Goal: Information Seeking & Learning: Learn about a topic

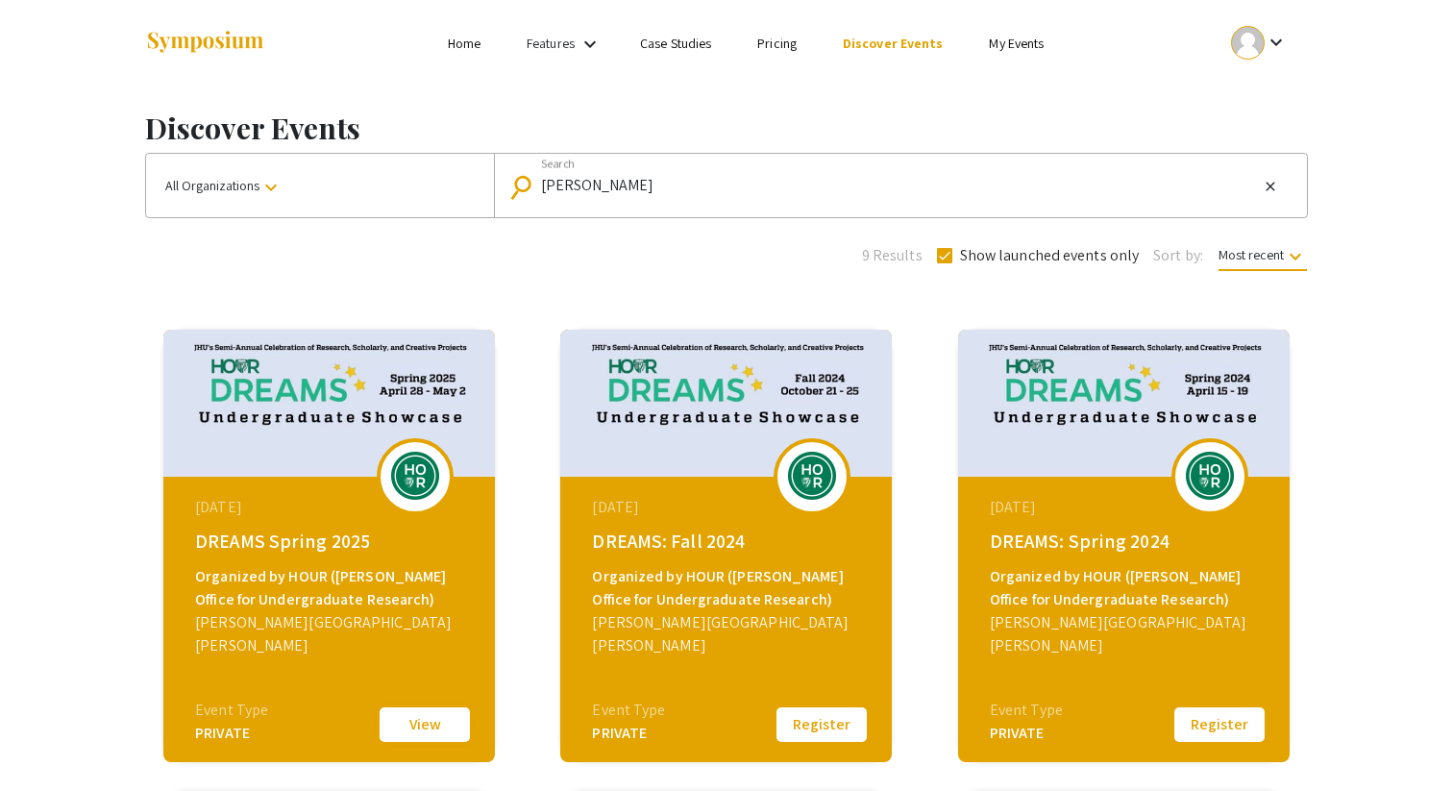
click at [437, 727] on button "View" at bounding box center [425, 724] width 96 height 40
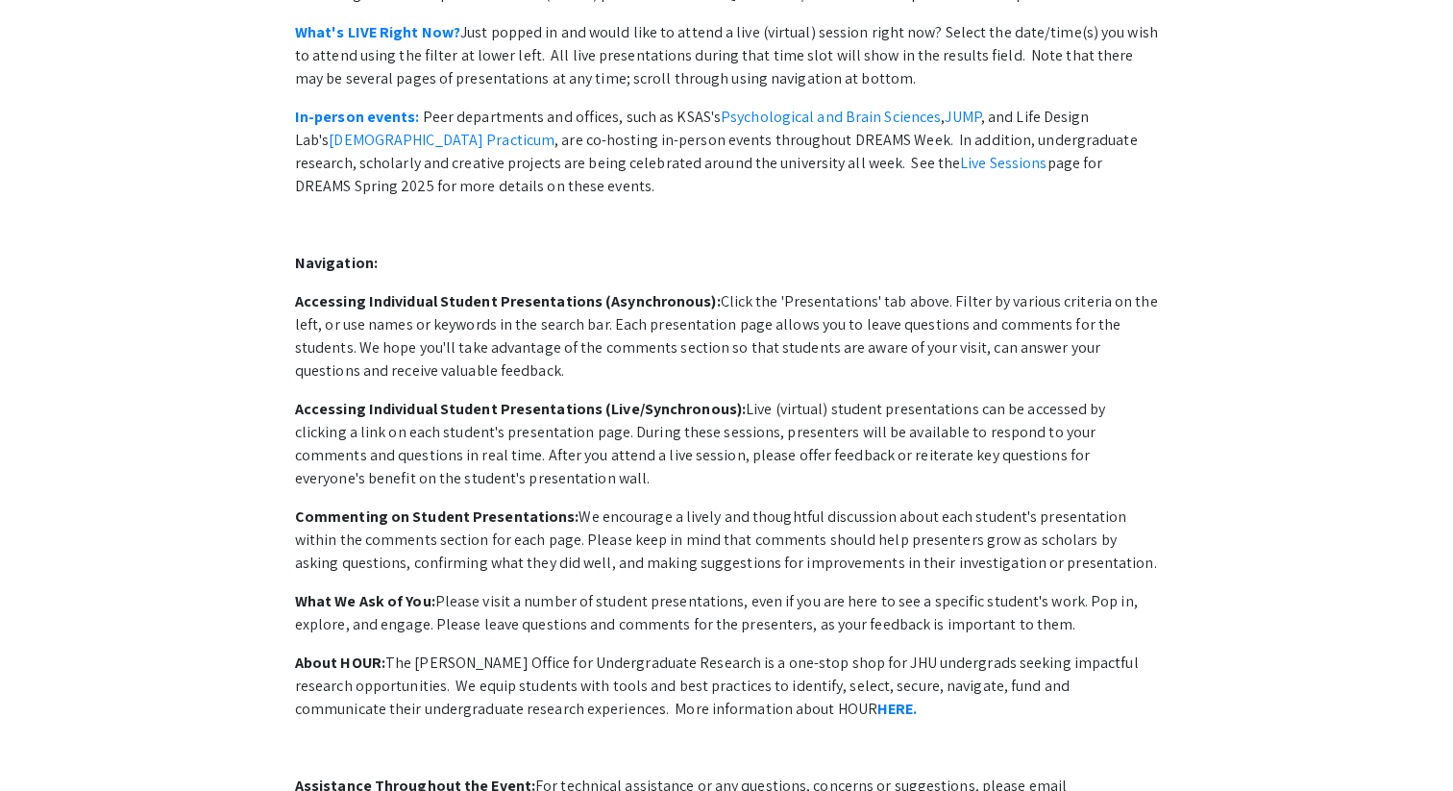
scroll to position [925, 0]
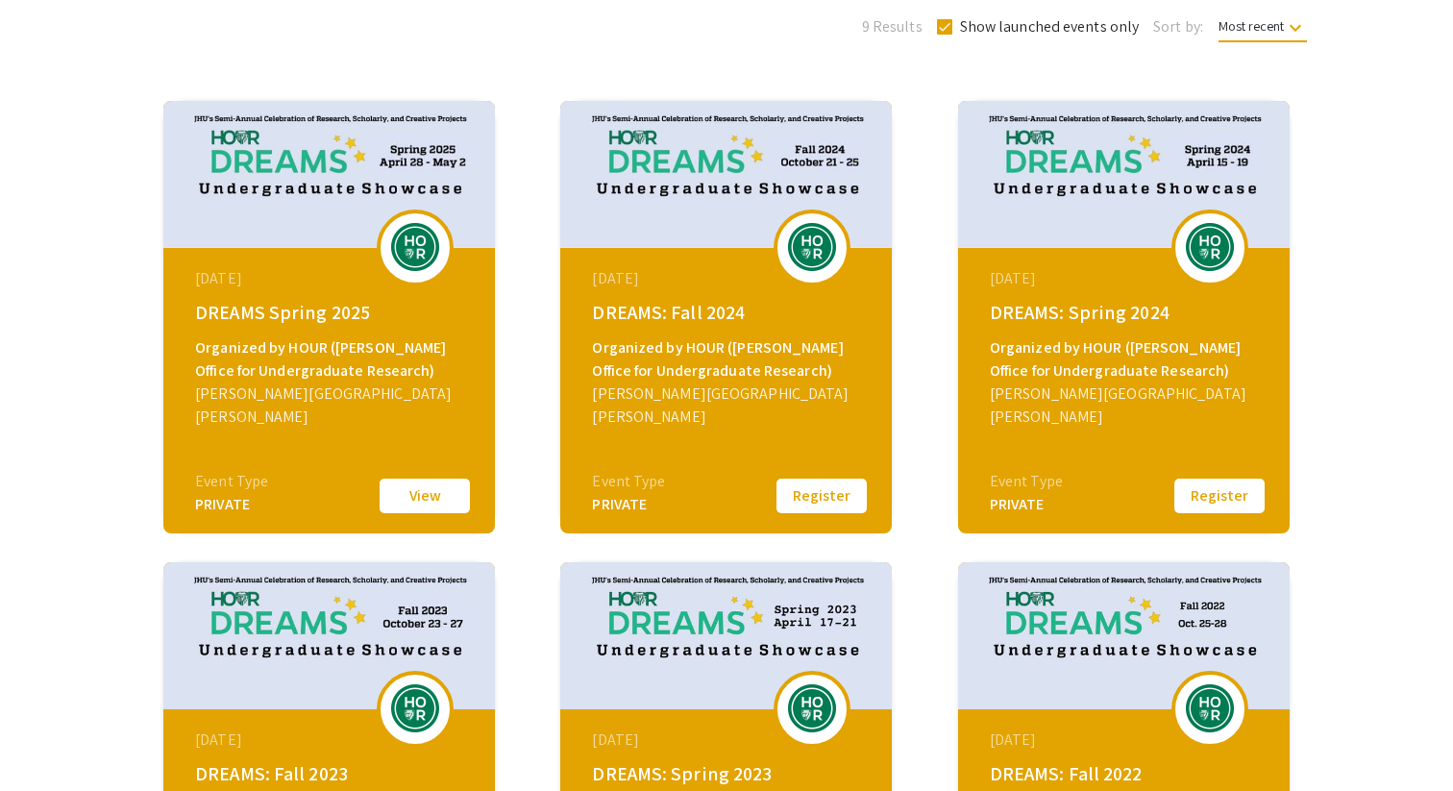
scroll to position [220, 0]
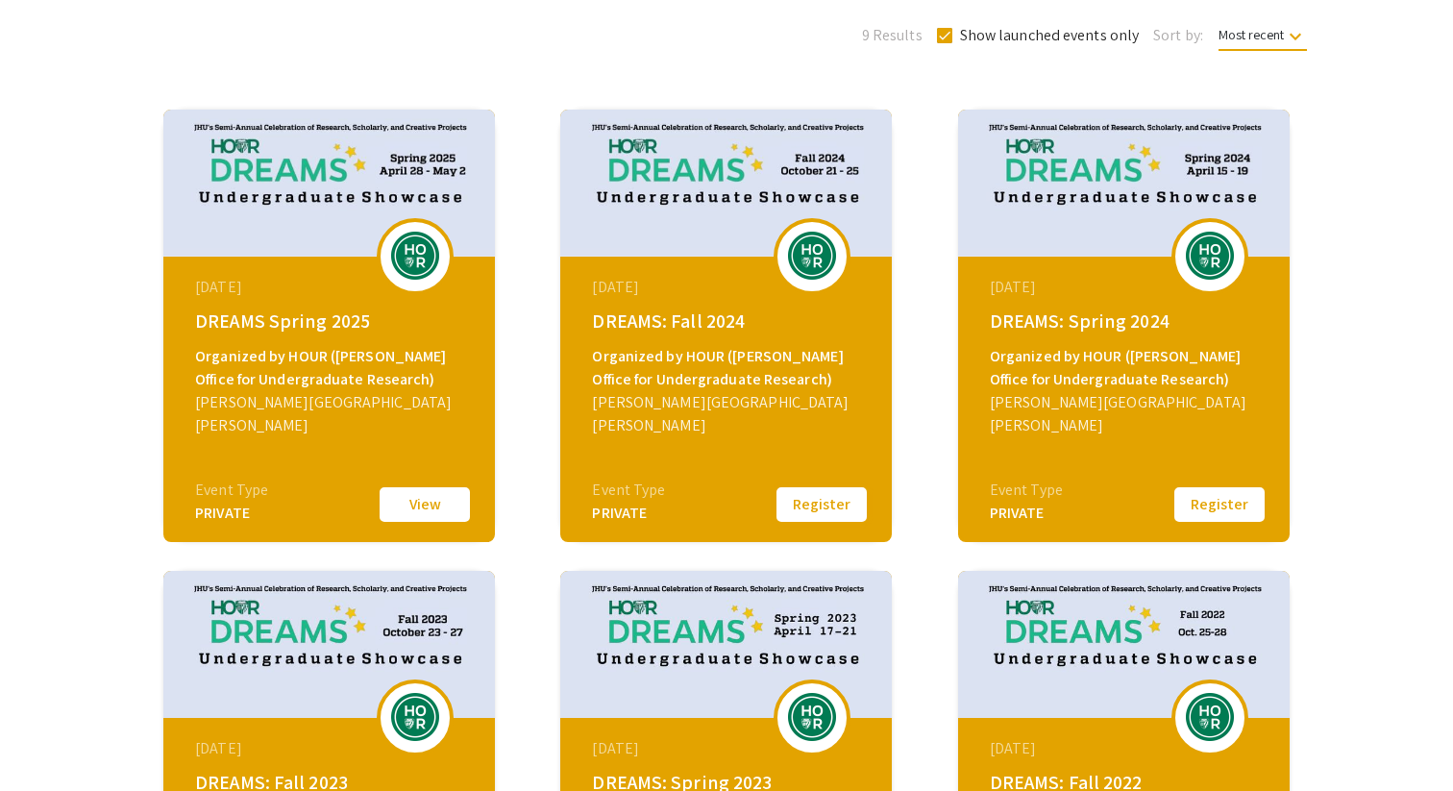
click at [812, 511] on button "Register" at bounding box center [821, 504] width 96 height 40
click at [426, 520] on button "View" at bounding box center [425, 504] width 96 height 40
click at [454, 472] on div "April 28, 2025 DREAMS Spring 2025 Organized by HOUR (Hopkins Office for Undergr…" at bounding box center [331, 377] width 330 height 240
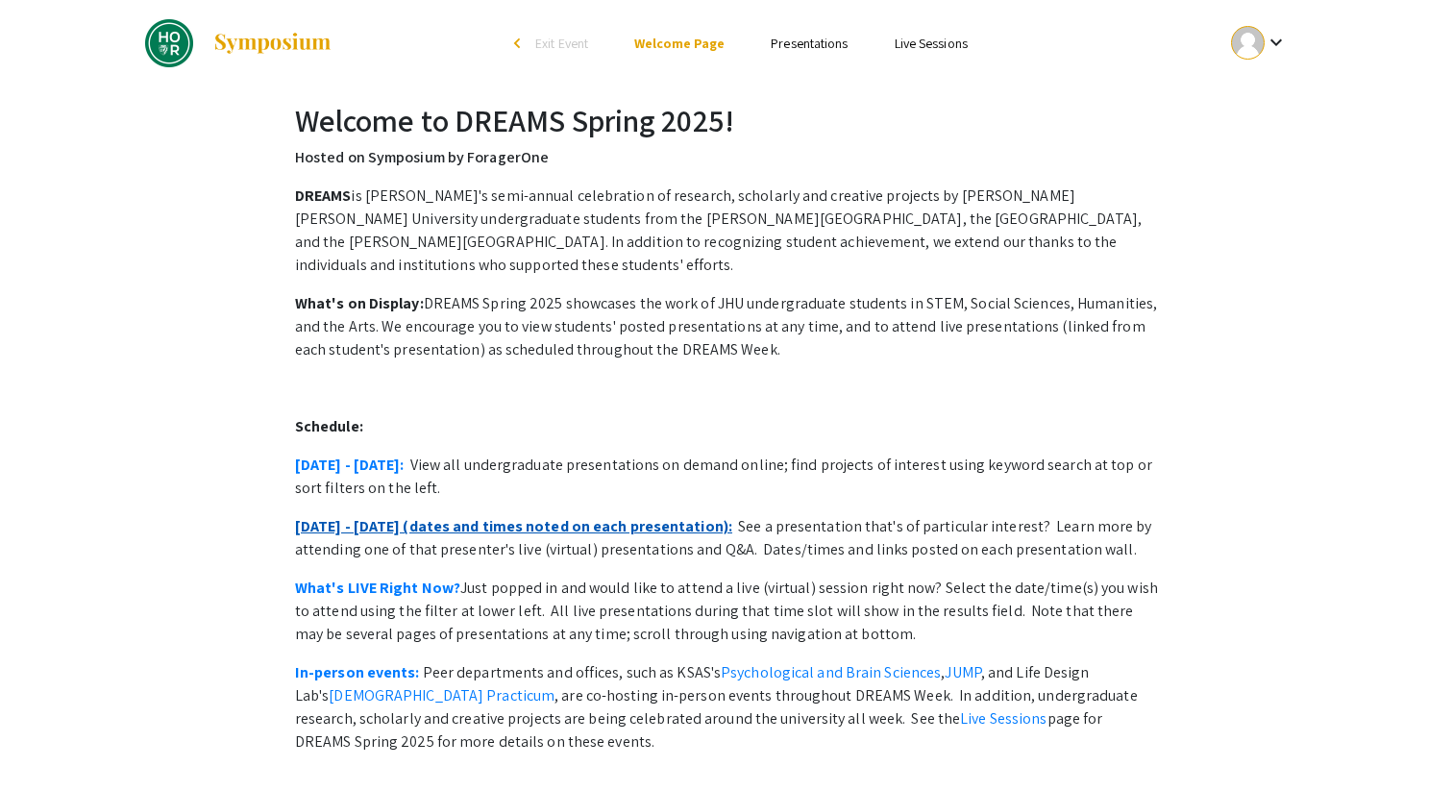
click at [426, 516] on link "April 28 - May 2 (dates and times noted on each presentation):" at bounding box center [513, 526] width 437 height 20
click at [502, 516] on link "April 28 - May 2 (dates and times noted on each presentation):" at bounding box center [513, 526] width 437 height 20
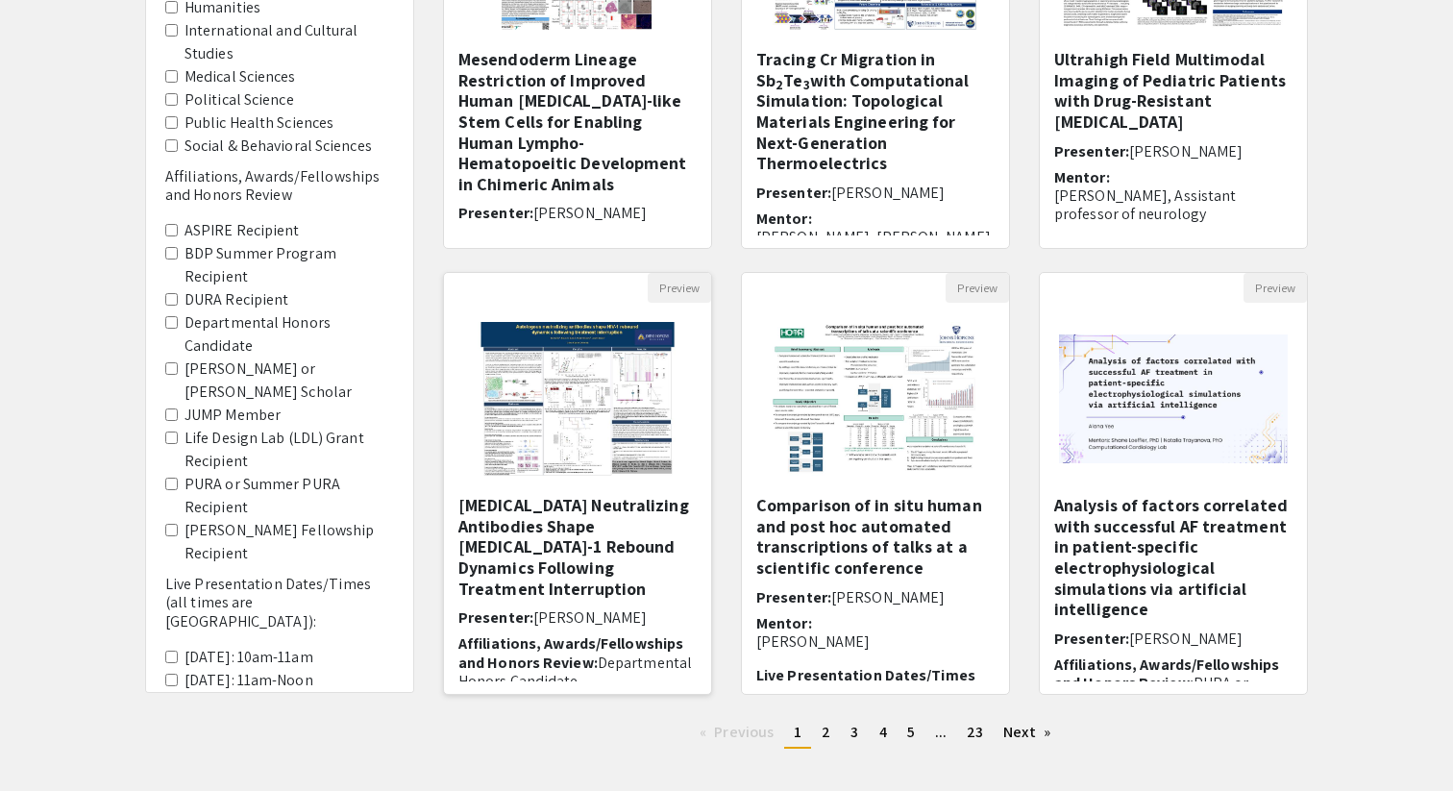
scroll to position [483, 0]
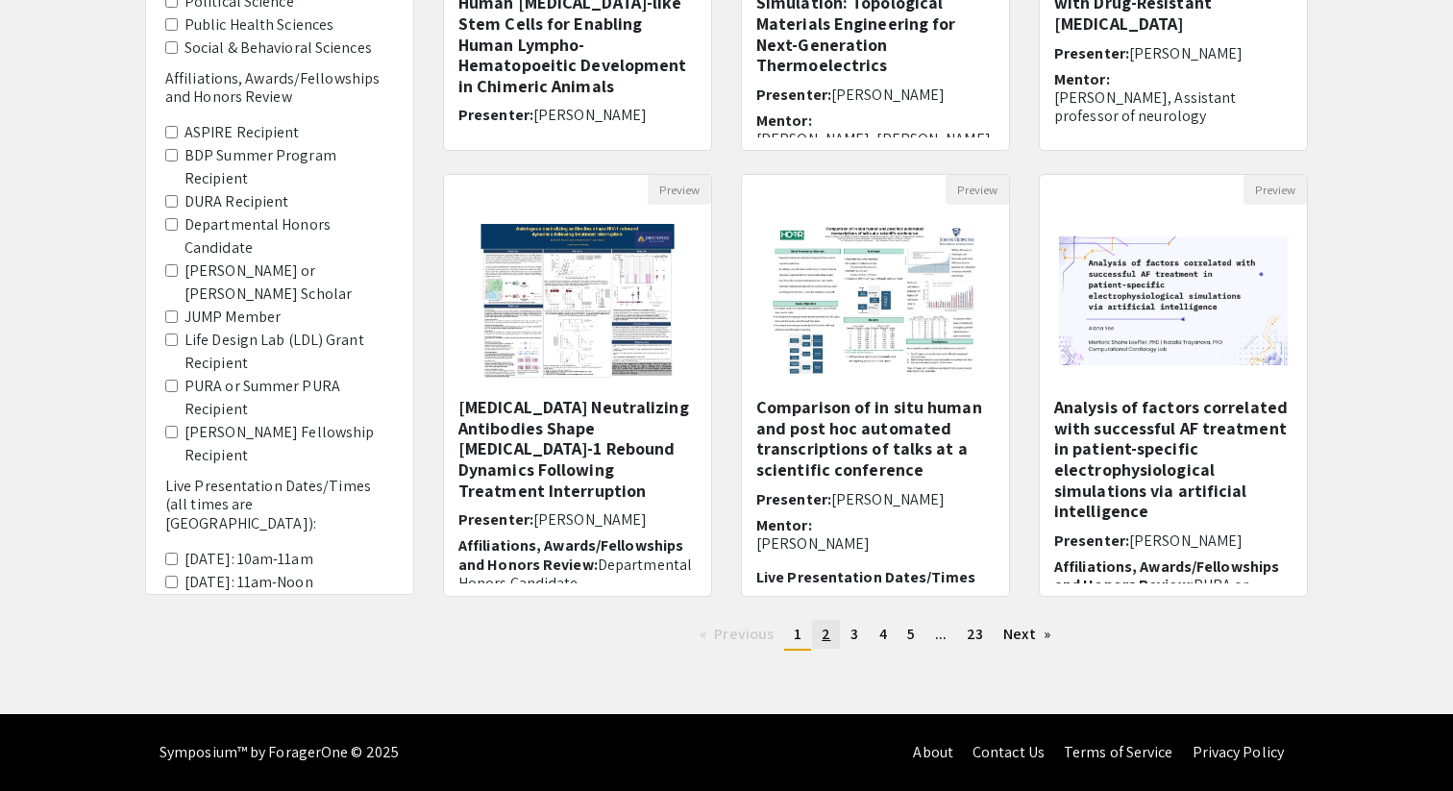
click at [826, 624] on span "2" at bounding box center [825, 634] width 9 height 20
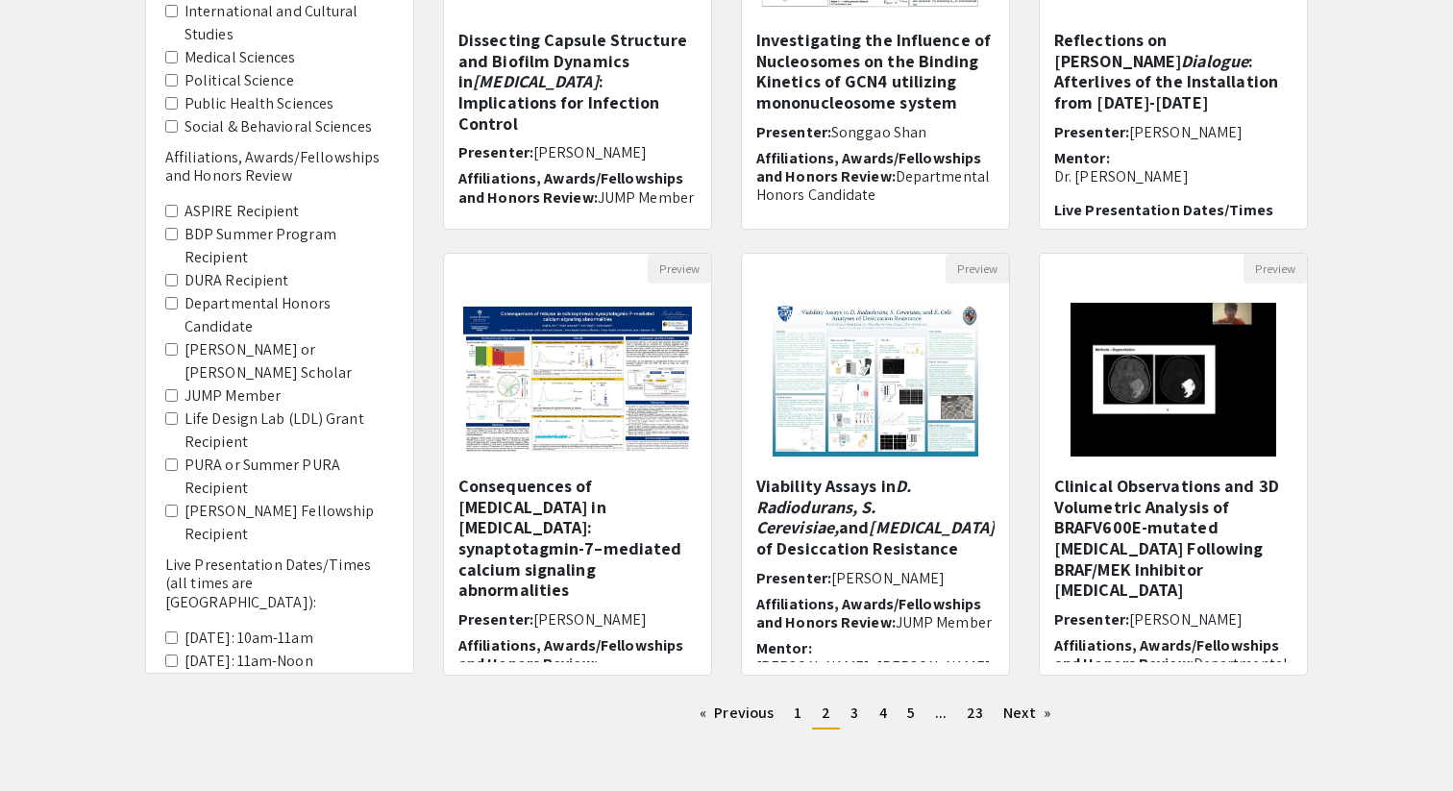
scroll to position [483, 0]
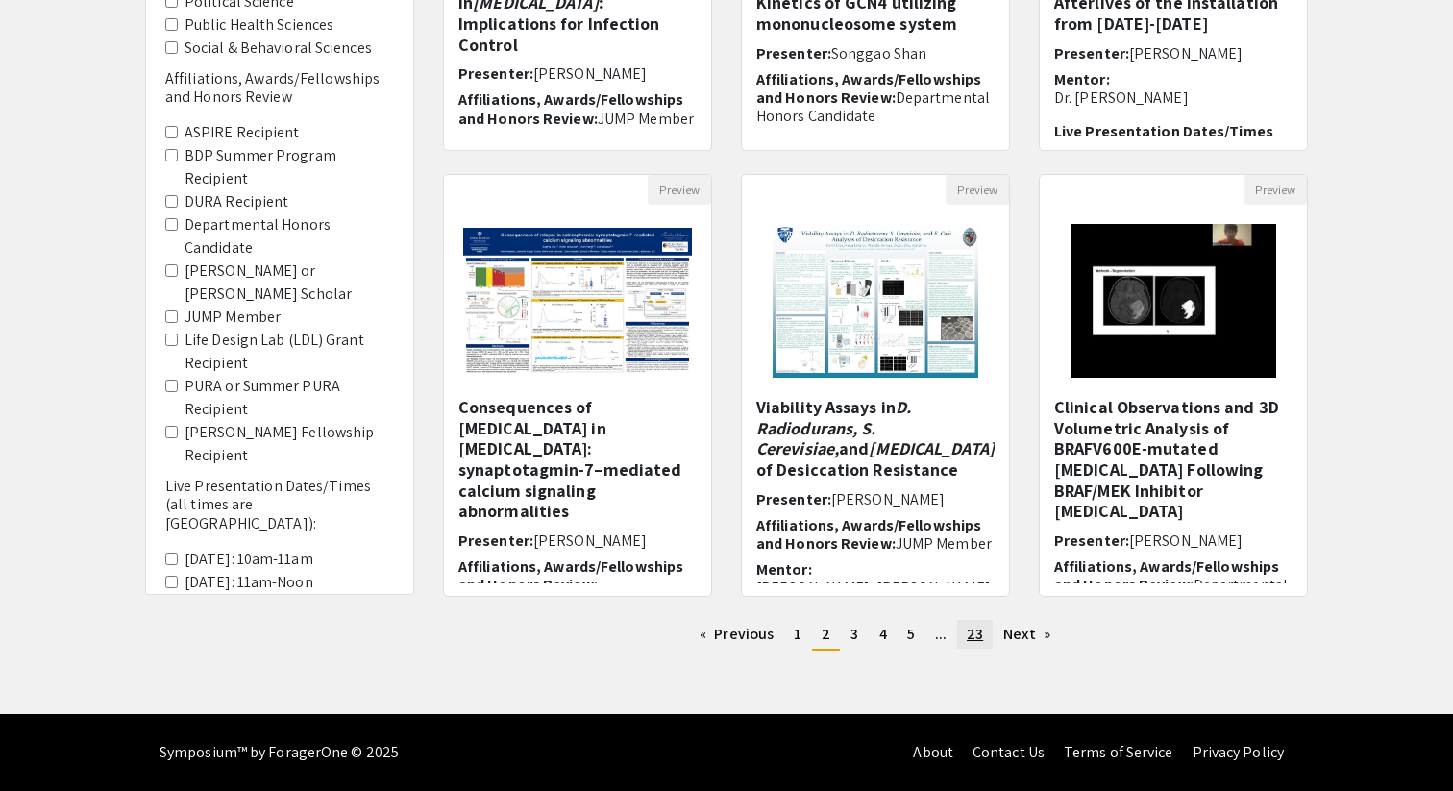
click at [976, 636] on span "23" at bounding box center [974, 634] width 16 height 20
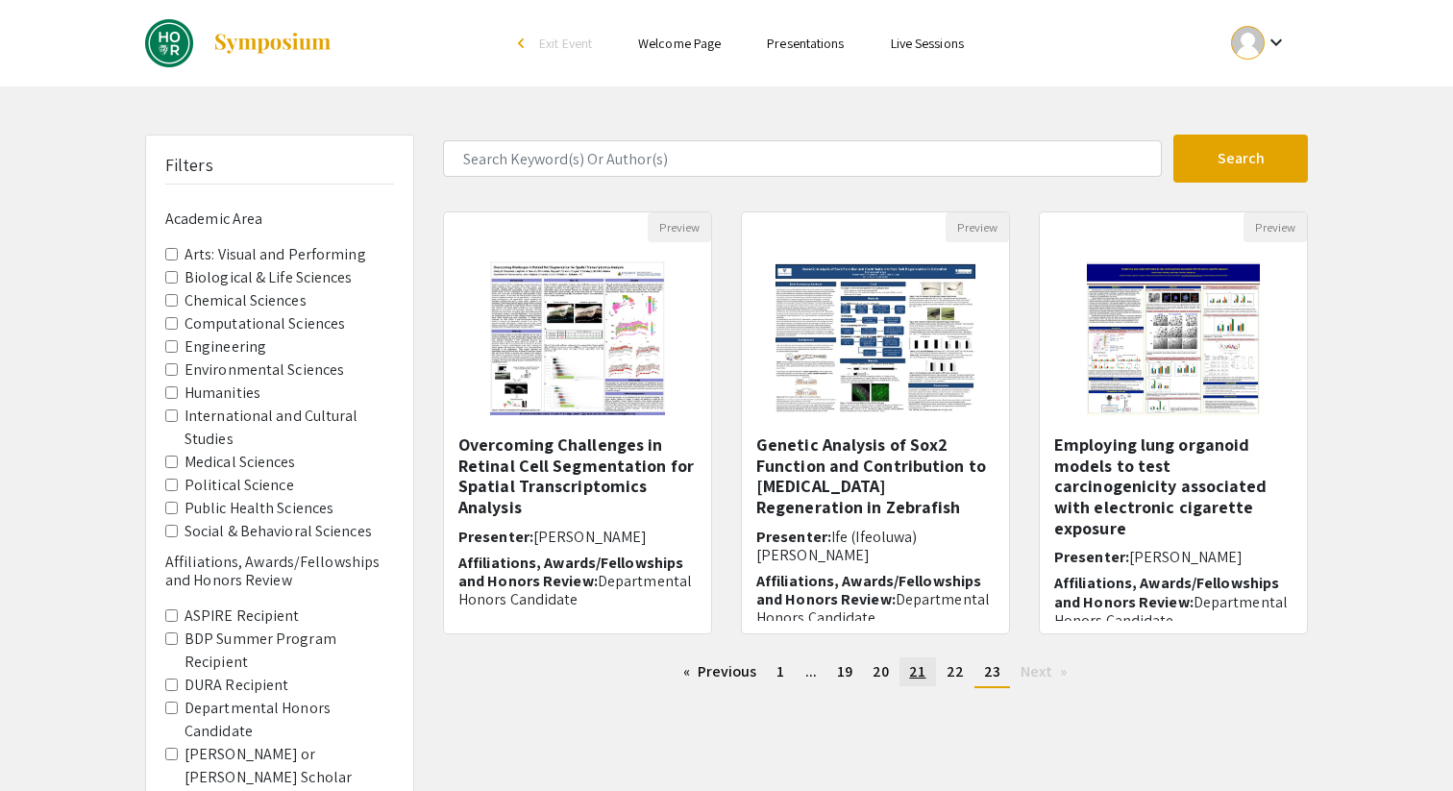
click at [915, 673] on span "21" at bounding box center [917, 671] width 16 height 20
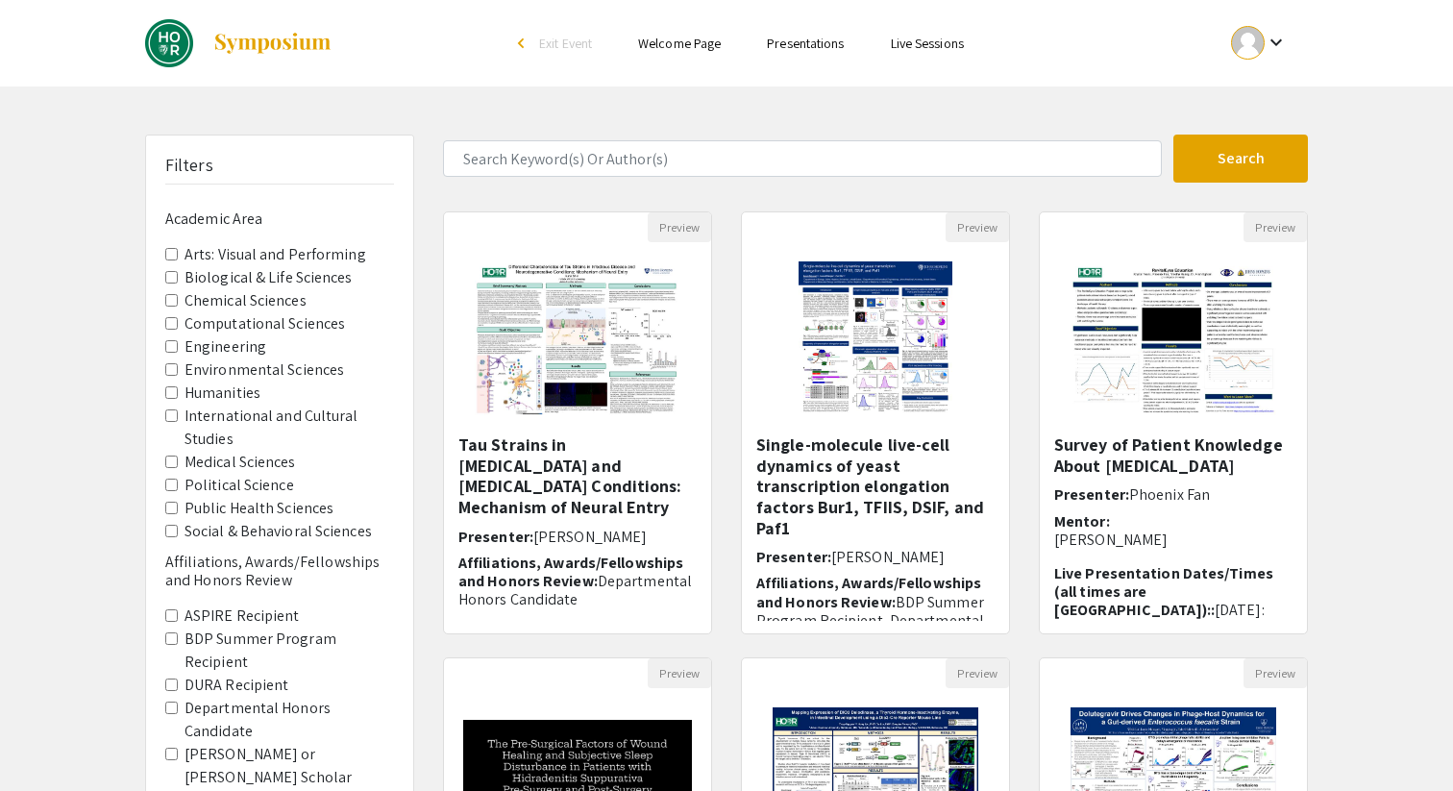
click at [948, 37] on link "Live Sessions" at bounding box center [927, 43] width 73 height 17
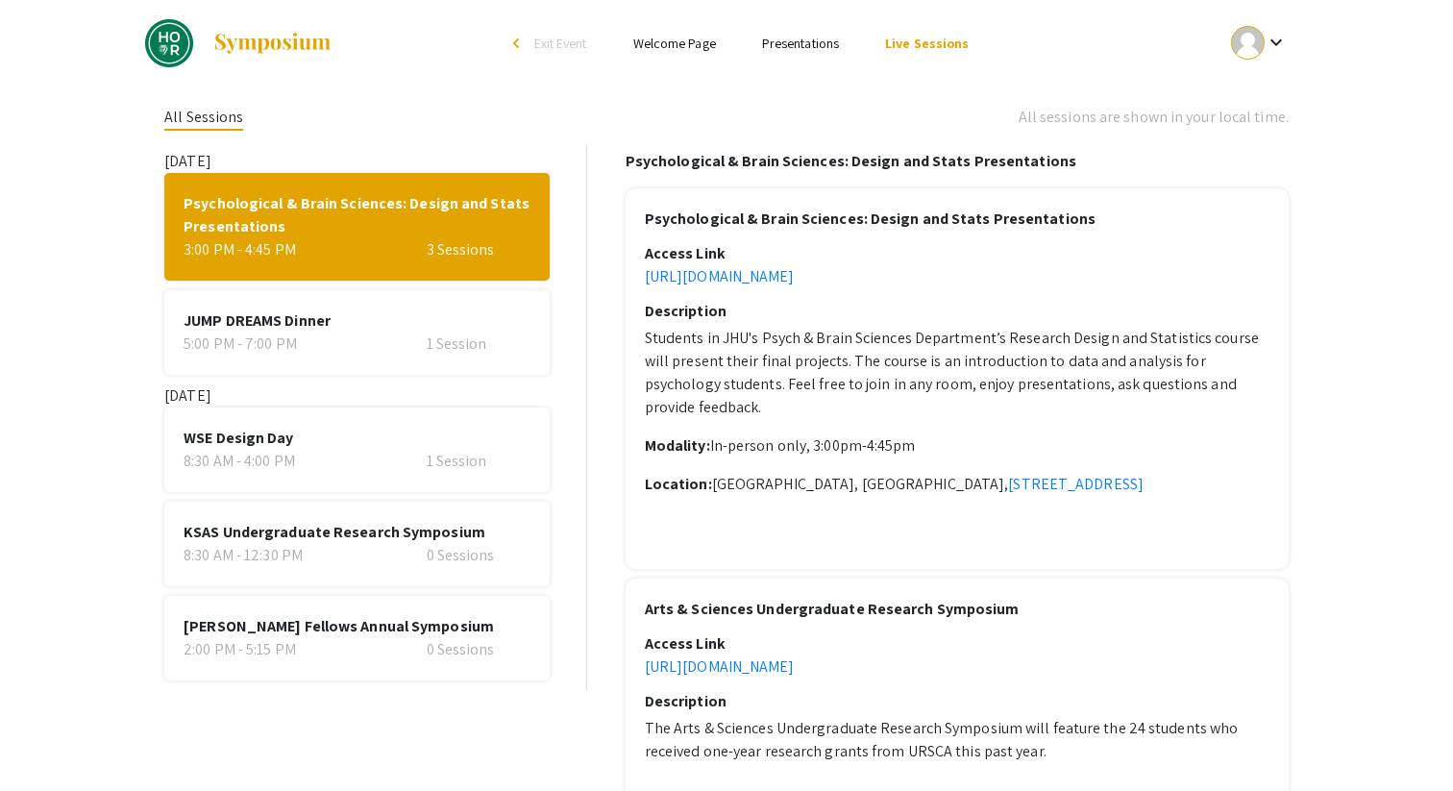
click at [297, 536] on span "KSAS Undergraduate Research Symposium" at bounding box center [356, 532] width 346 height 23
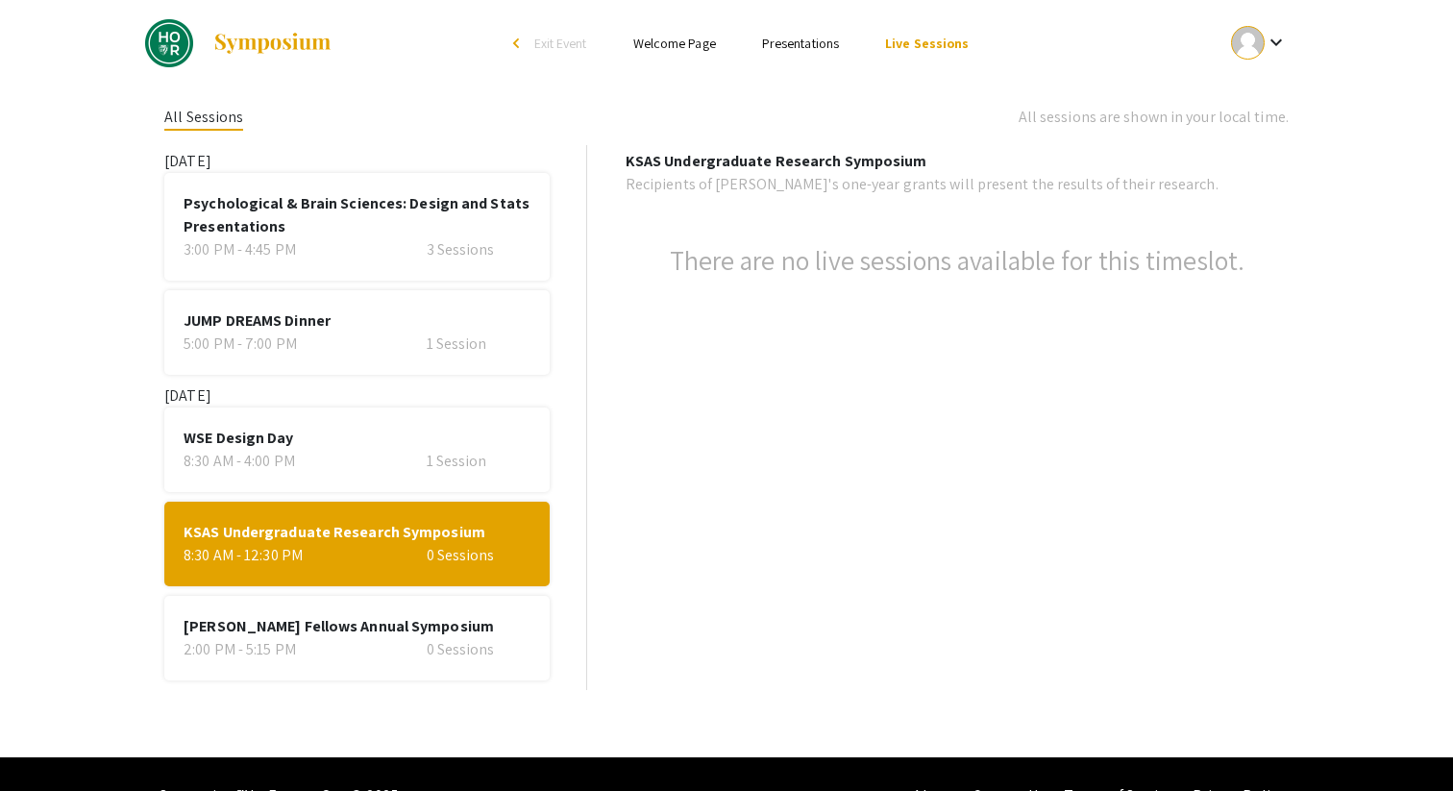
click at [316, 619] on span "[PERSON_NAME] Fellows Annual Symposium" at bounding box center [356, 626] width 346 height 23
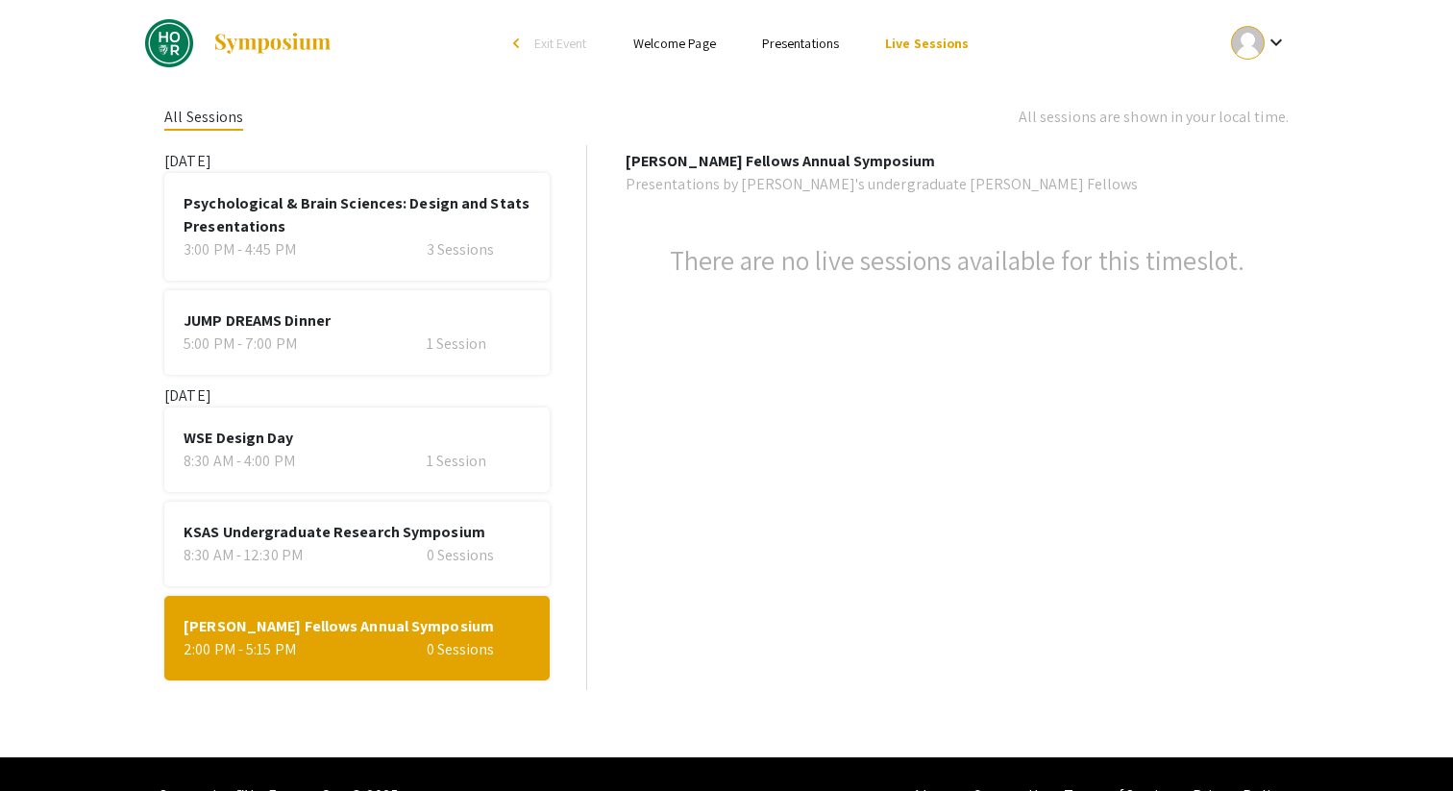
click at [326, 281] on section "[DATE] Psychological & Brain Sciences: Design and Stats Presentations 3:00 PM -…" at bounding box center [372, 417] width 427 height 545
click at [337, 244] on div "3:00 PM - 4:45 PM" at bounding box center [266, 249] width 166 height 23
